Goal: Find specific page/section: Find specific page/section

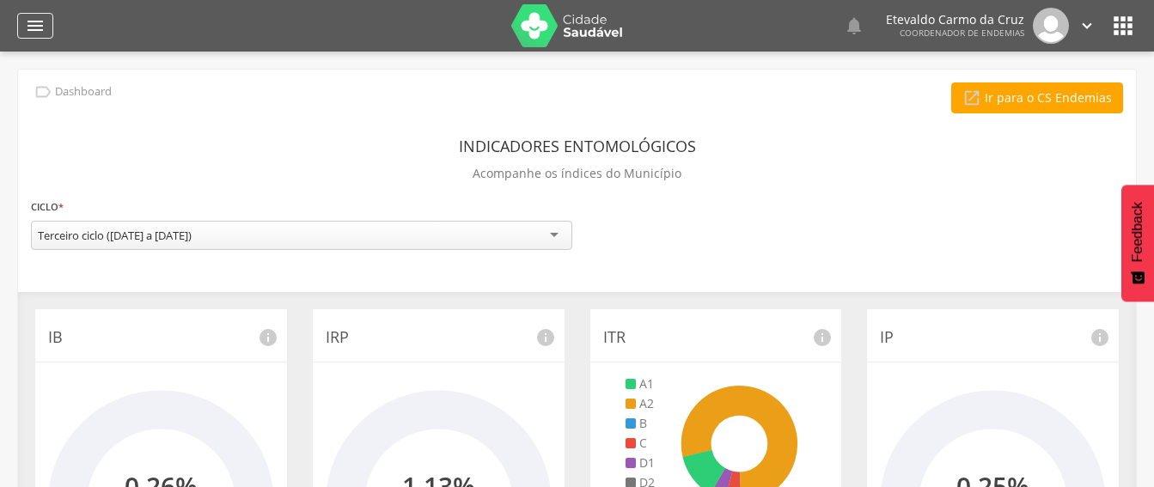
click at [30, 28] on icon "" at bounding box center [35, 25] width 21 height 21
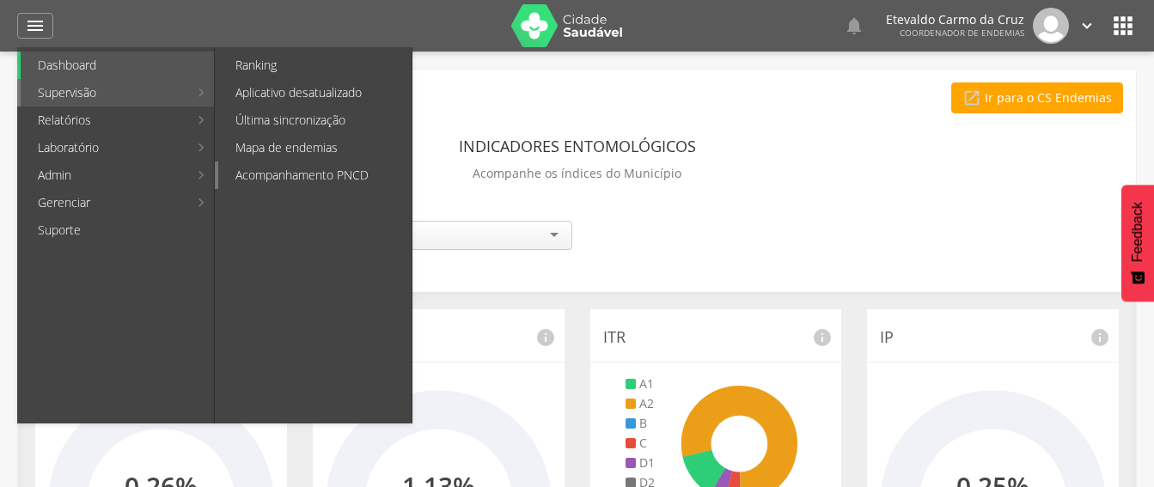
click at [300, 169] on link "Acompanhamento PNCD" at bounding box center [314, 175] width 193 height 27
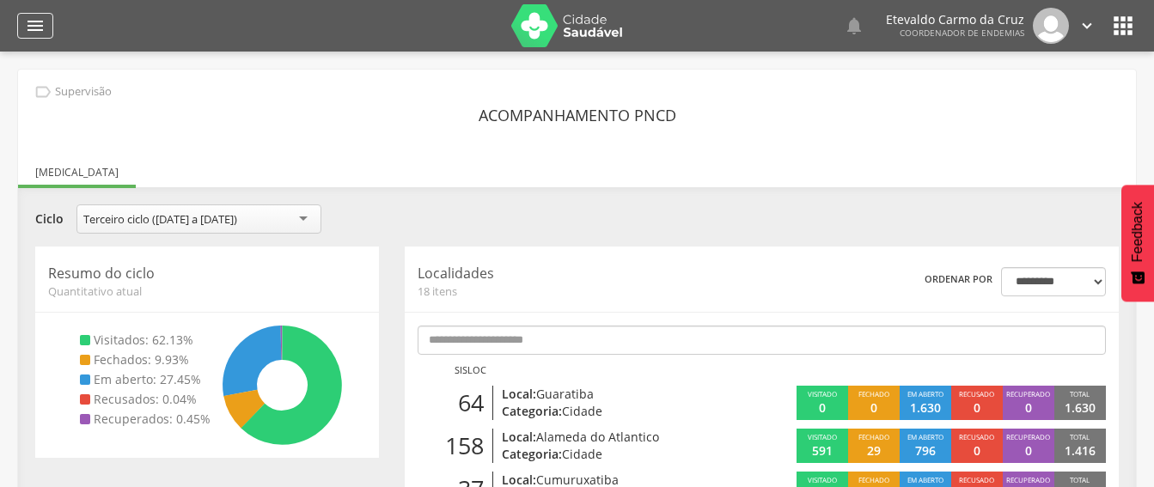
click at [34, 27] on icon "" at bounding box center [35, 25] width 21 height 21
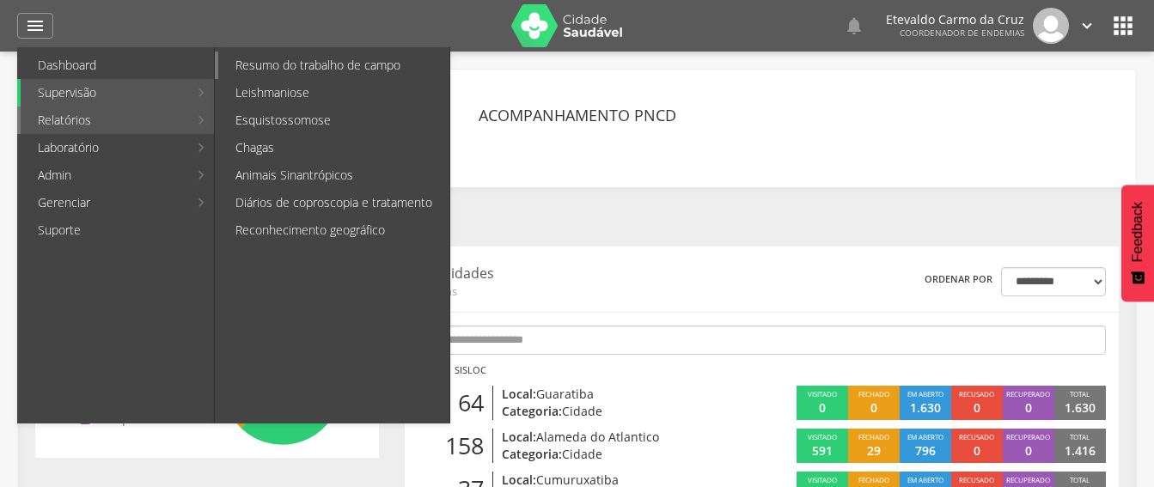
click at [320, 77] on link "Resumo do trabalho de campo" at bounding box center [333, 65] width 231 height 27
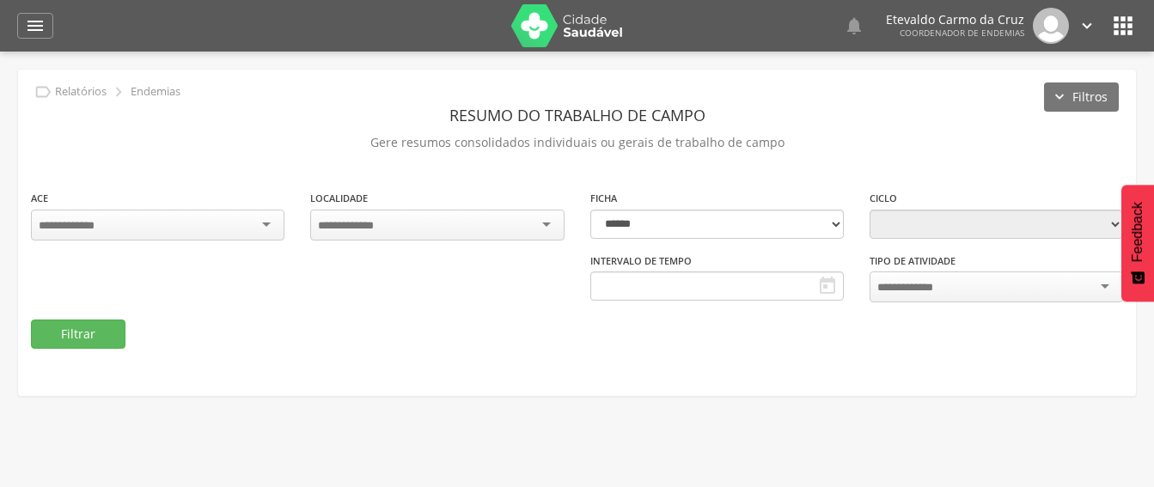
type input "**********"
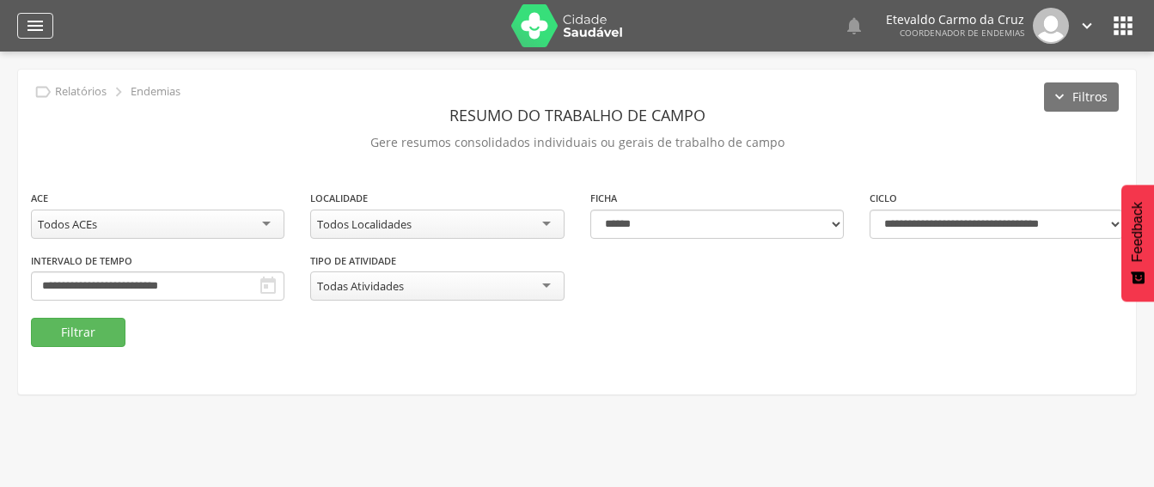
click at [35, 14] on div "" at bounding box center [35, 26] width 36 height 26
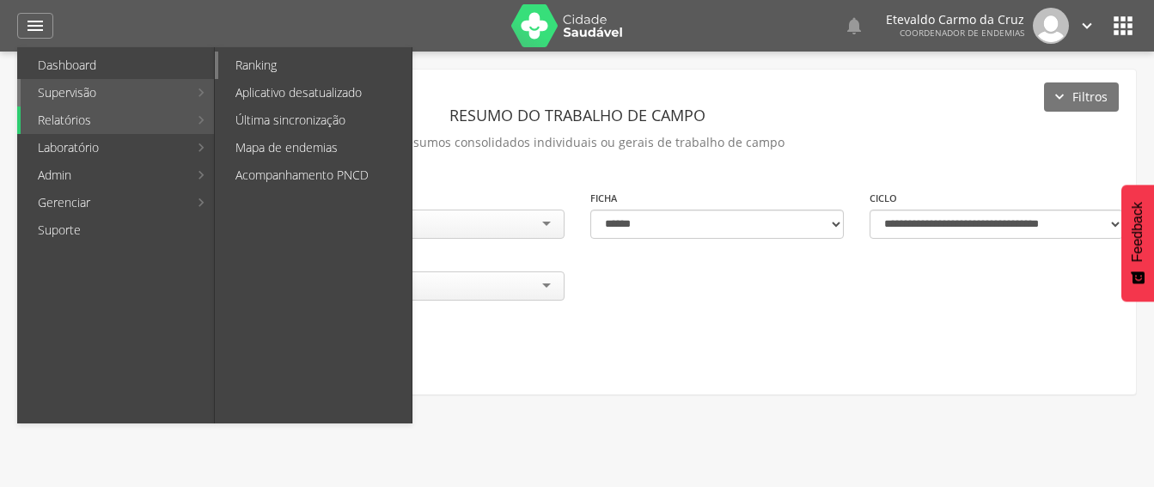
click at [296, 70] on link "Ranking" at bounding box center [314, 65] width 193 height 27
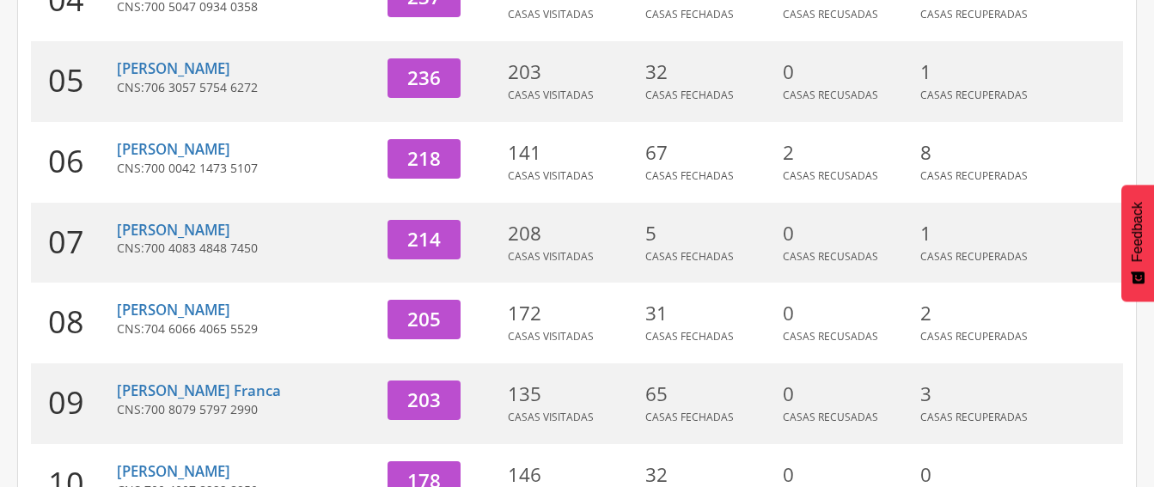
scroll to position [602, 0]
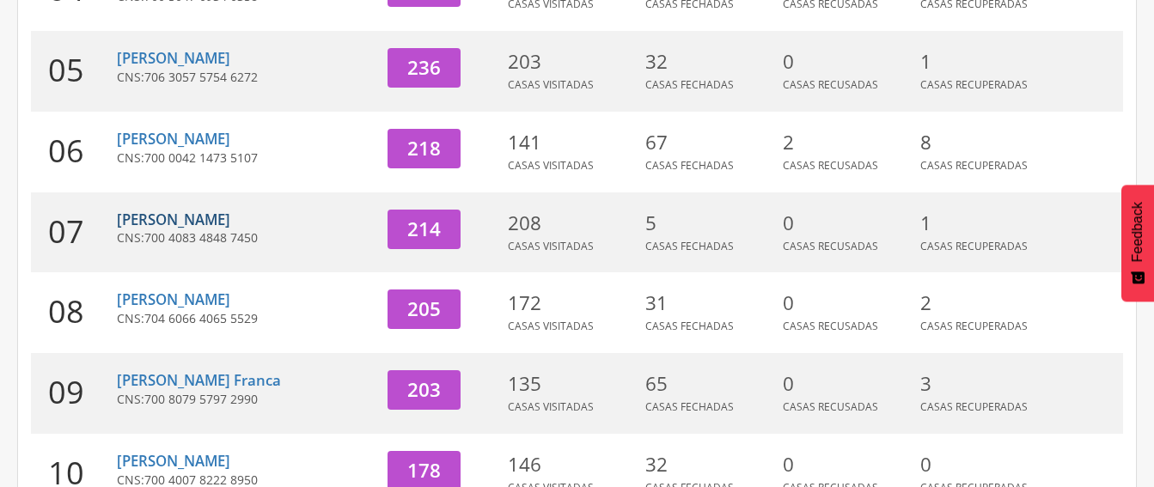
click at [162, 218] on link "[PERSON_NAME]" at bounding box center [173, 220] width 113 height 20
type input "**********"
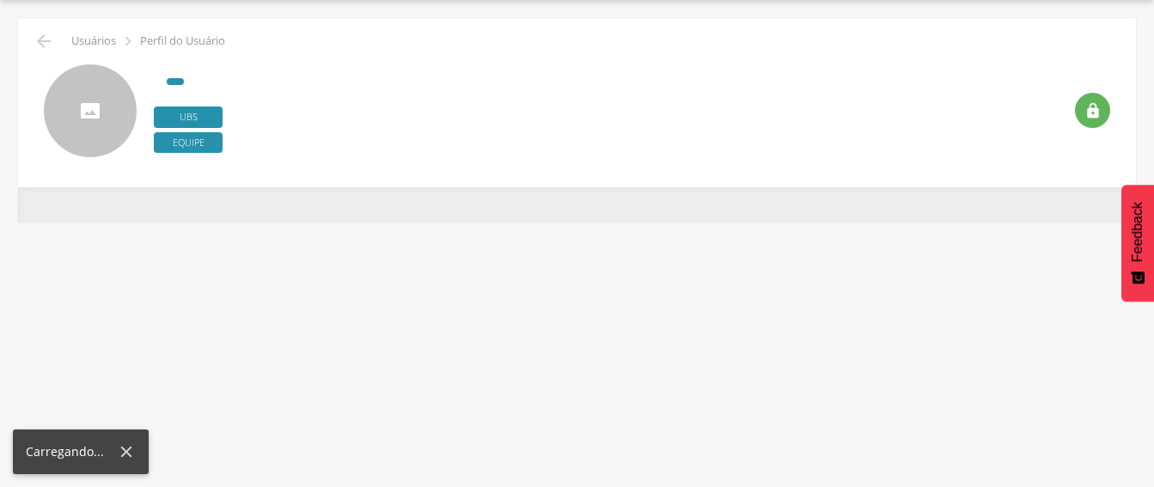
scroll to position [52, 0]
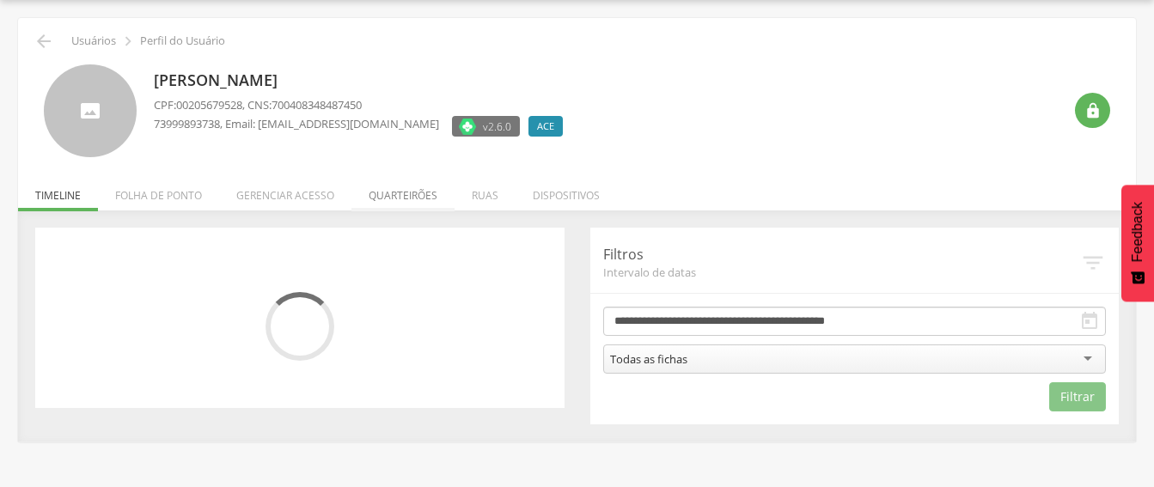
click at [400, 199] on li "Quarteirões" at bounding box center [402, 191] width 103 height 40
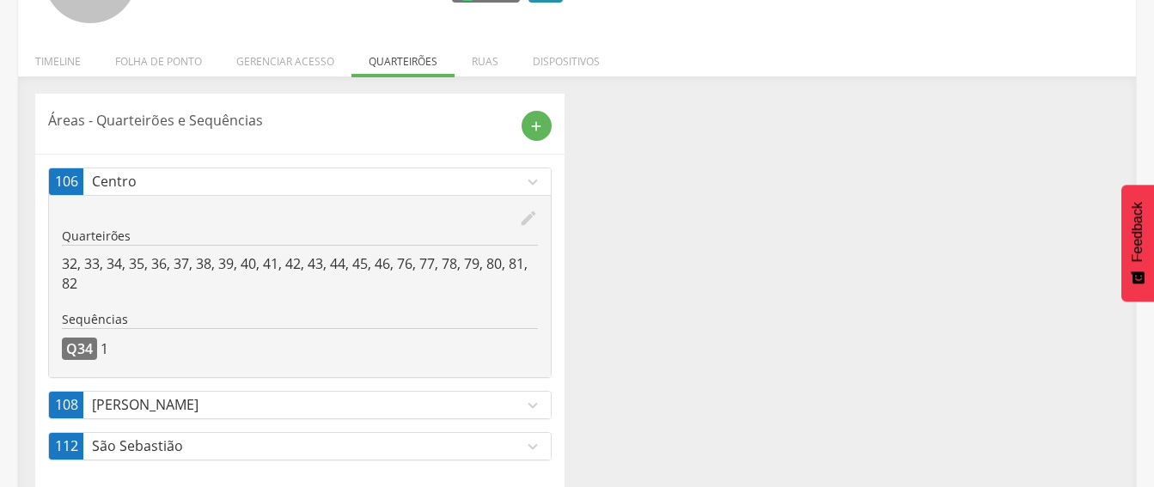
scroll to position [207, 0]
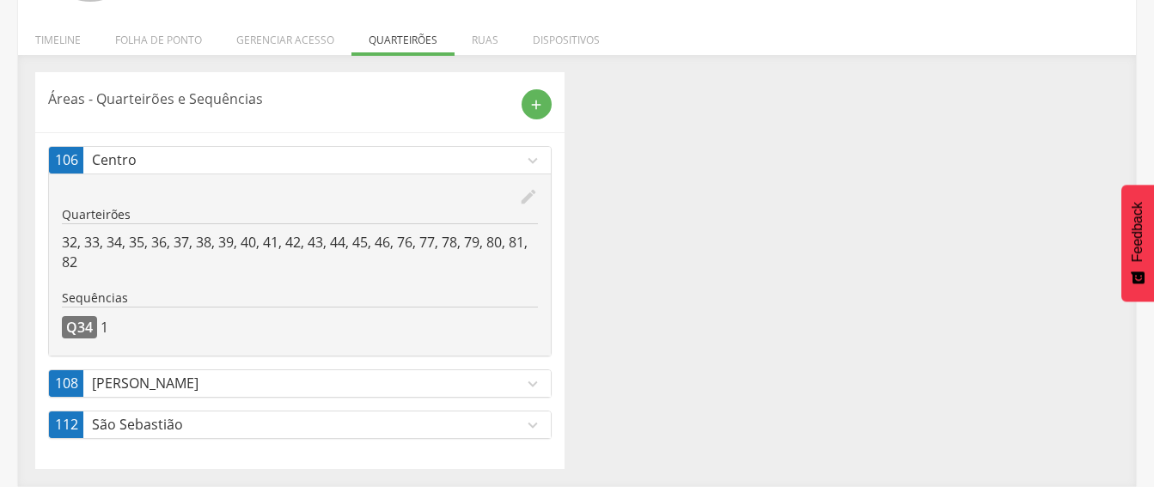
click at [241, 431] on p "São Sebastião" at bounding box center [307, 425] width 431 height 20
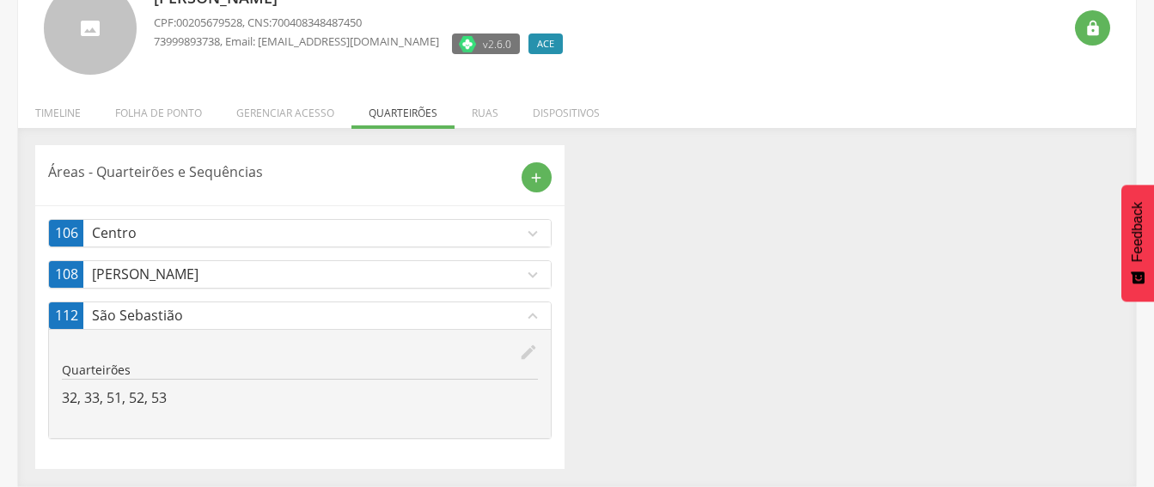
scroll to position [134, 0]
